Goal: Find specific page/section: Find specific page/section

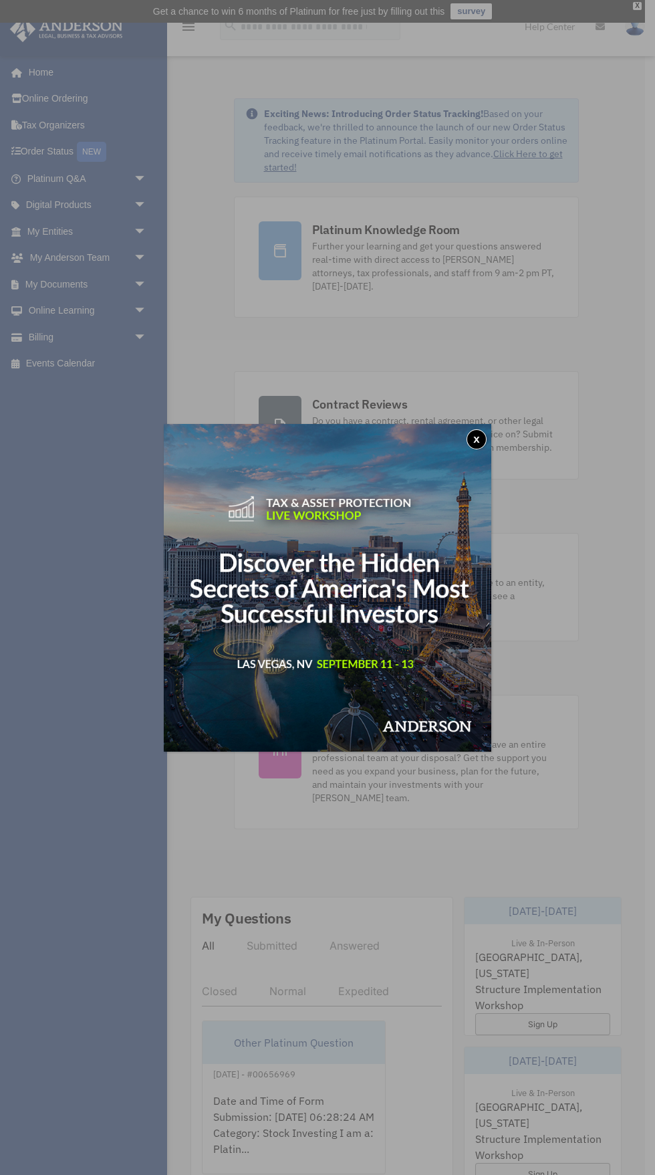
click at [473, 441] on button "x" at bounding box center [477, 439] width 20 height 20
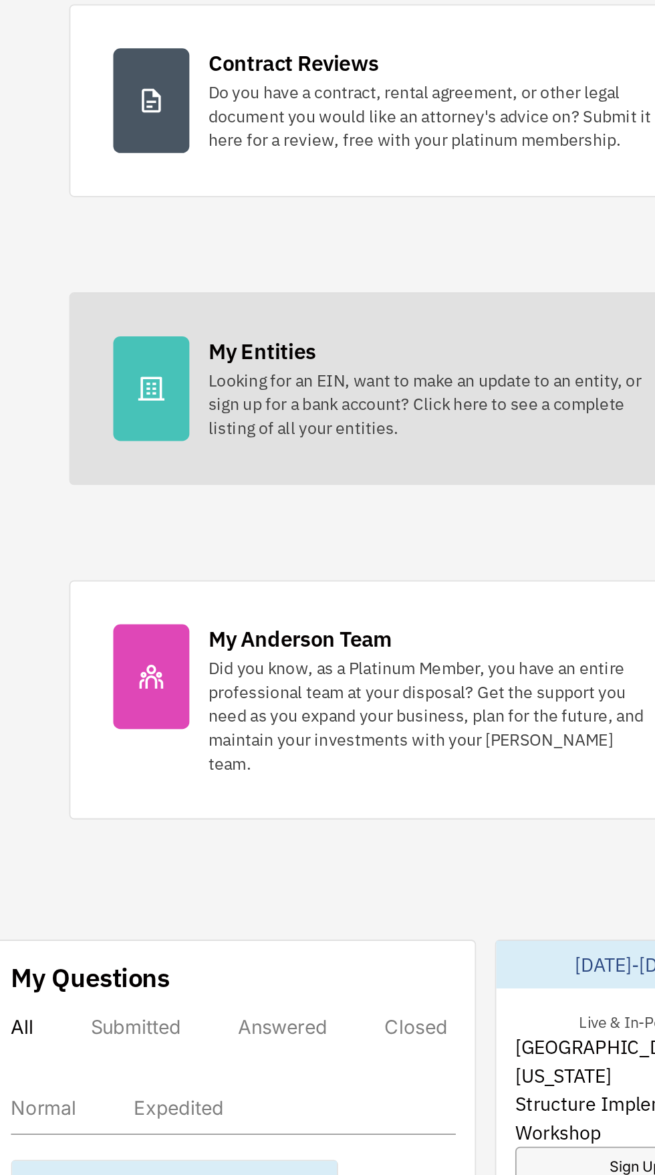
click at [439, 597] on div "Looking for an EIN, want to make an update to an entity, or sign up for a bank …" at bounding box center [438, 596] width 250 height 40
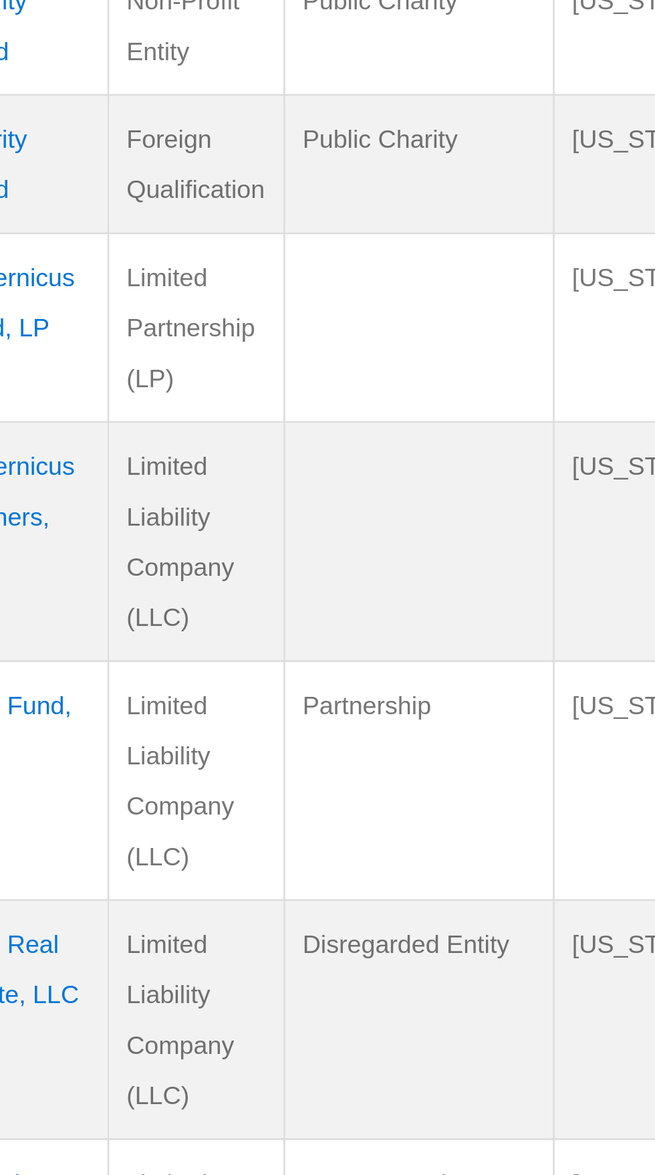
scroll to position [6, 0]
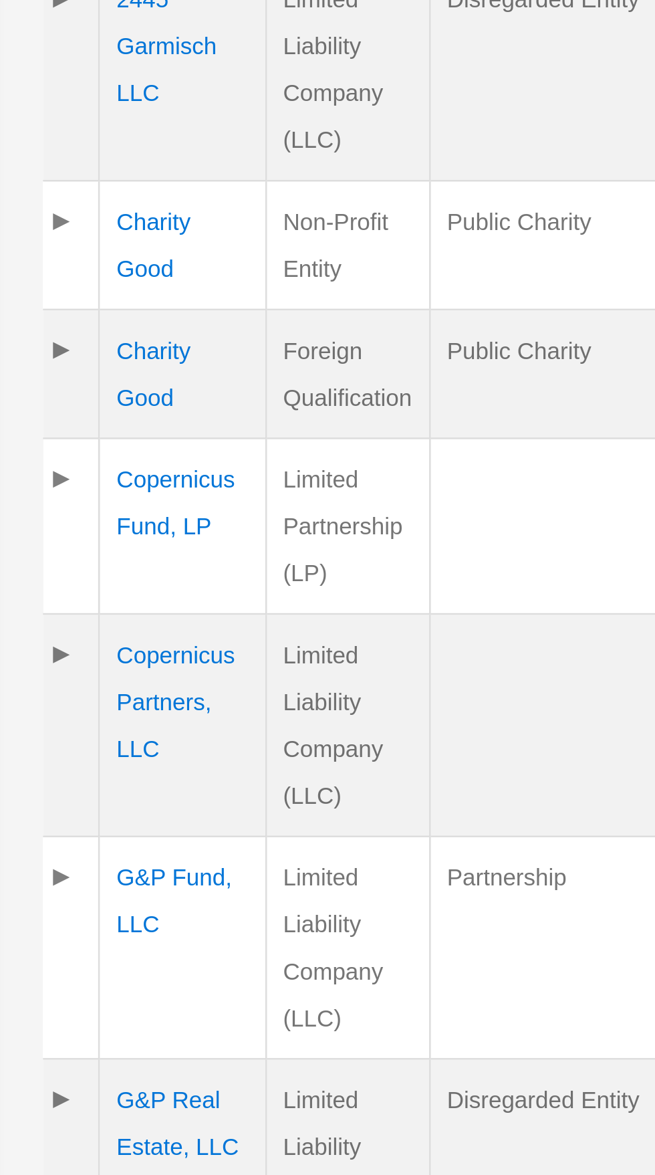
click at [241, 721] on td "Copernicus Fund, LP" at bounding box center [246, 730] width 67 height 70
